Goal: Task Accomplishment & Management: Use online tool/utility

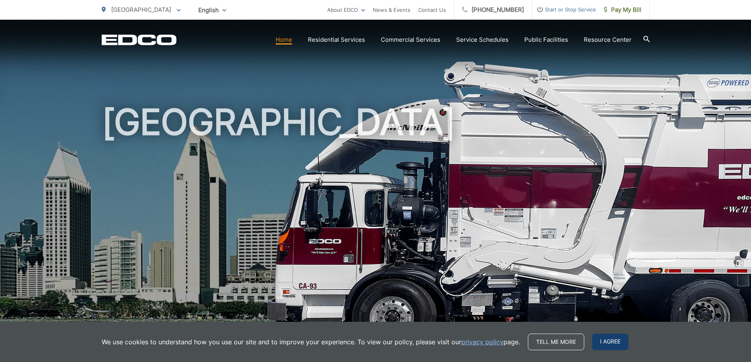
click at [613, 339] on span "I agree" at bounding box center [610, 342] width 36 height 17
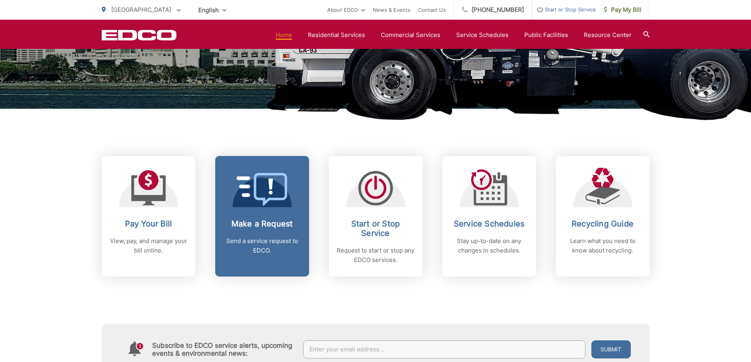
scroll to position [276, 0]
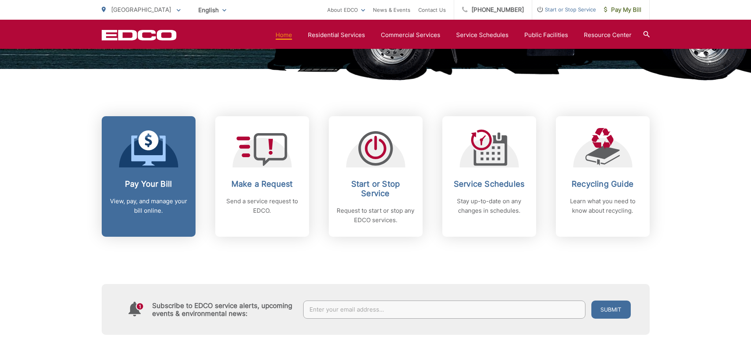
click at [160, 158] on icon at bounding box center [148, 151] width 34 height 30
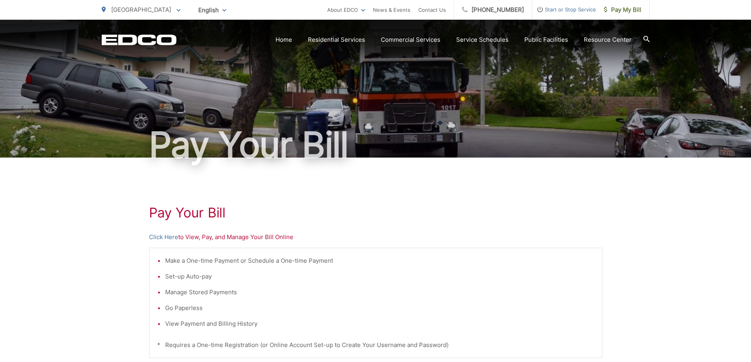
click at [235, 236] on p "Click Here to View, Pay, and Manage Your Bill Online" at bounding box center [375, 237] width 453 height 9
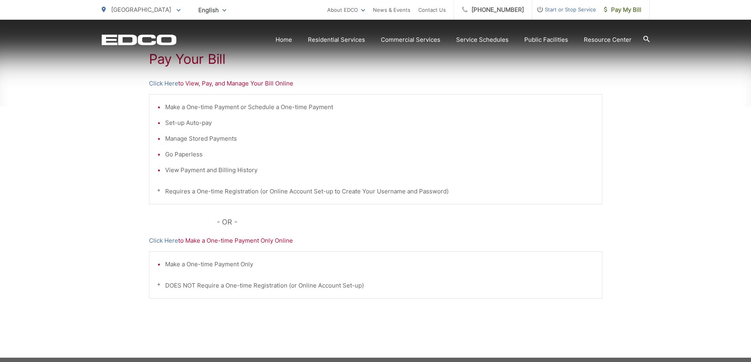
scroll to position [158, 0]
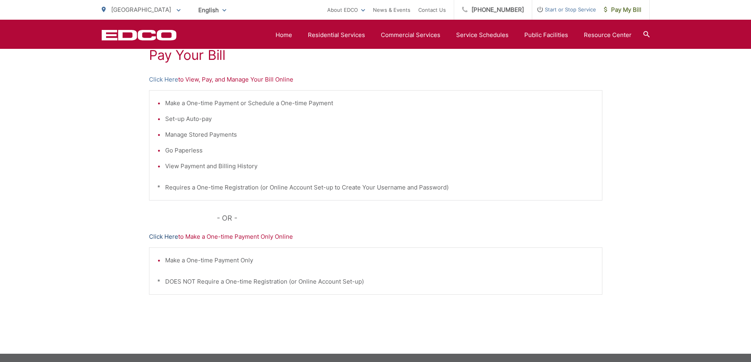
click at [167, 238] on link "Click Here" at bounding box center [163, 236] width 29 height 9
